Goal: Task Accomplishment & Management: Use online tool/utility

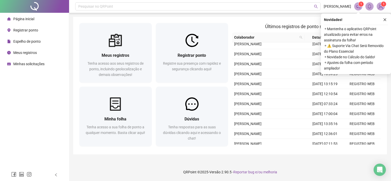
scroll to position [26, 0]
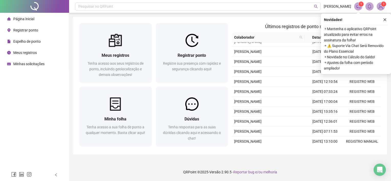
click at [27, 30] on span "Registrar ponto" at bounding box center [25, 30] width 25 height 4
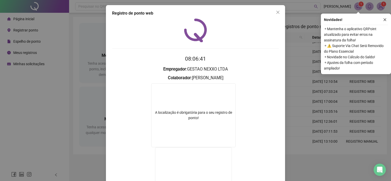
click at [383, 20] on button "button" at bounding box center [385, 20] width 6 height 6
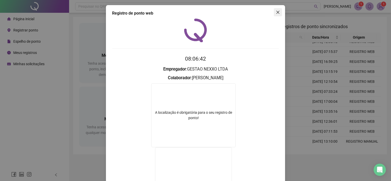
click at [277, 12] on icon "close" at bounding box center [278, 12] width 3 height 3
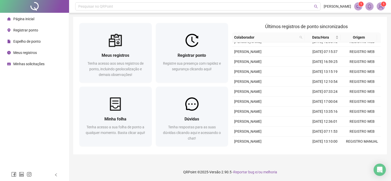
click at [32, 28] on div "Registrar ponto" at bounding box center [22, 30] width 31 height 10
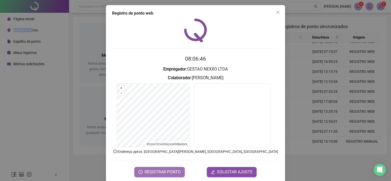
click at [166, 170] on span "REGISTRAR PONTO" at bounding box center [163, 172] width 36 height 6
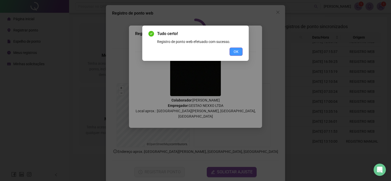
drag, startPoint x: 240, startPoint y: 57, endPoint x: 231, endPoint y: 54, distance: 8.8
click at [239, 56] on div "Tudo certo! Registro de ponto web efetuado com sucesso. OK" at bounding box center [195, 43] width 107 height 35
click at [229, 53] on div "OK" at bounding box center [196, 52] width 94 height 8
click at [237, 52] on span "OK" at bounding box center [236, 52] width 5 height 6
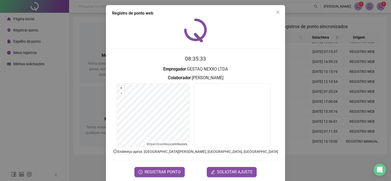
scroll to position [26, 0]
